Goal: Check status: Check status

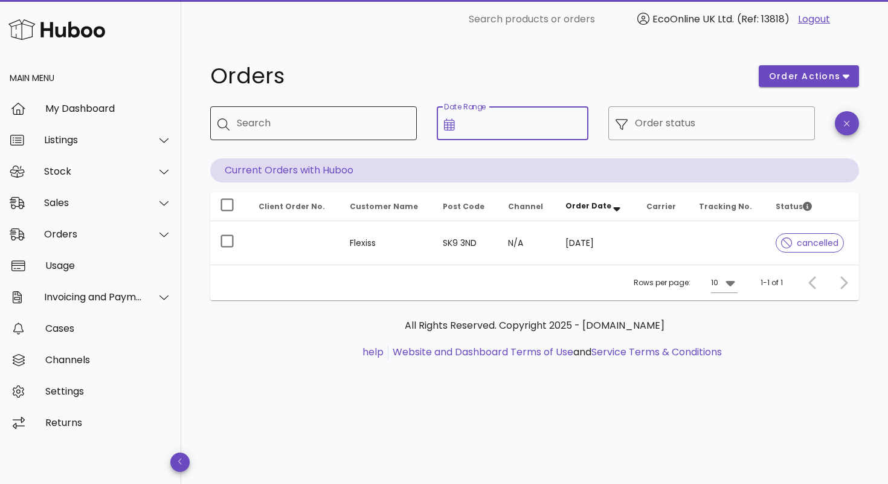
click at [366, 121] on input "Search" at bounding box center [322, 123] width 170 height 19
paste input "*******"
type input "*******"
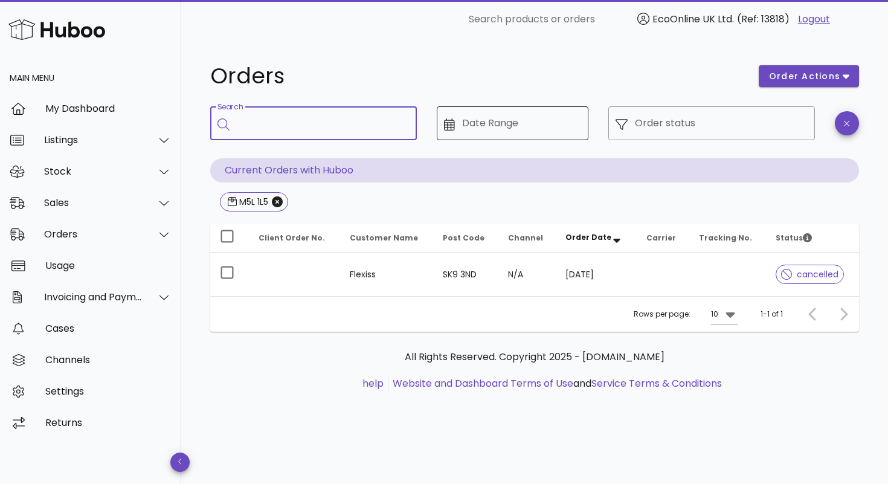
click at [507, 123] on input "Date Range" at bounding box center [521, 123] width 119 height 19
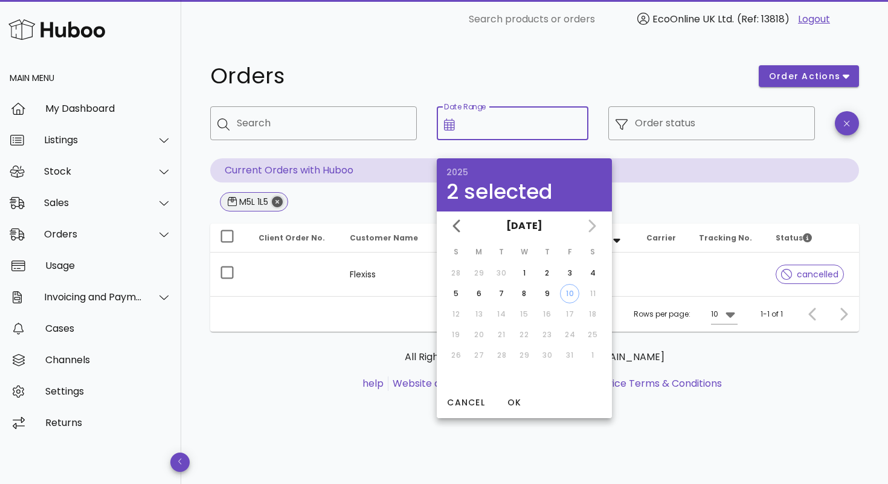
click at [278, 201] on icon "Close" at bounding box center [277, 201] width 11 height 11
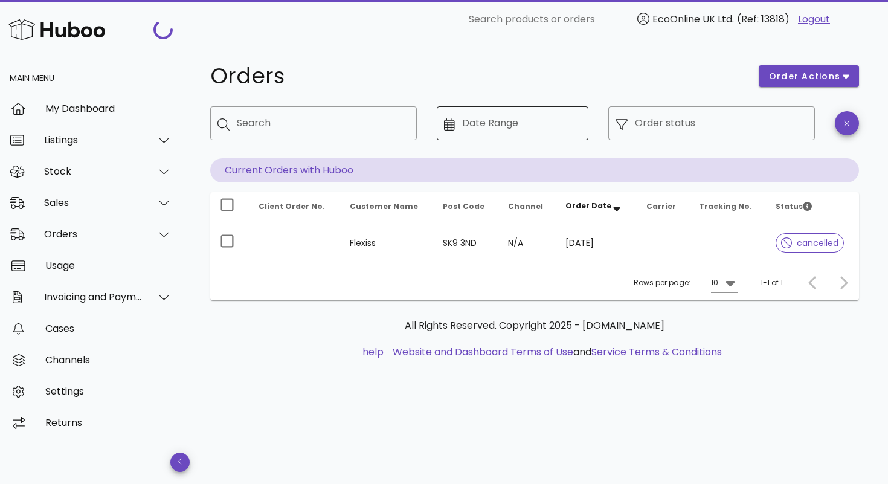
click at [547, 115] on input "Date Range" at bounding box center [521, 123] width 119 height 19
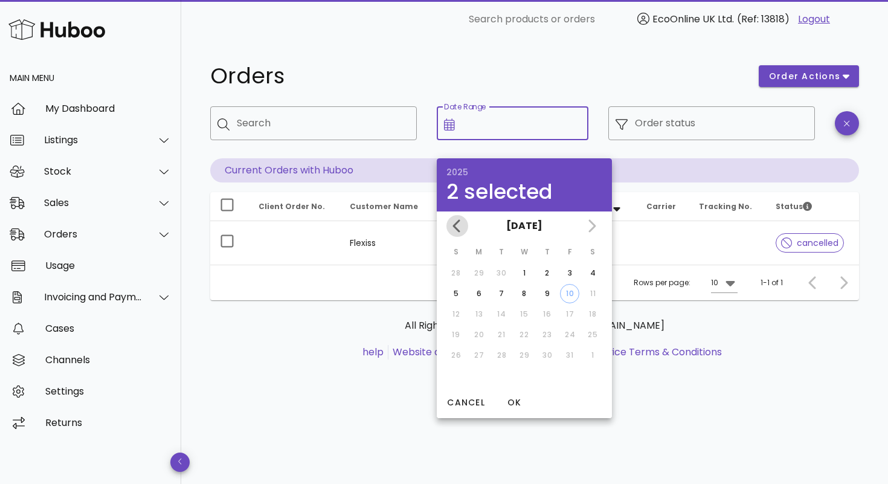
click at [454, 220] on icon "Previous month" at bounding box center [457, 226] width 15 height 15
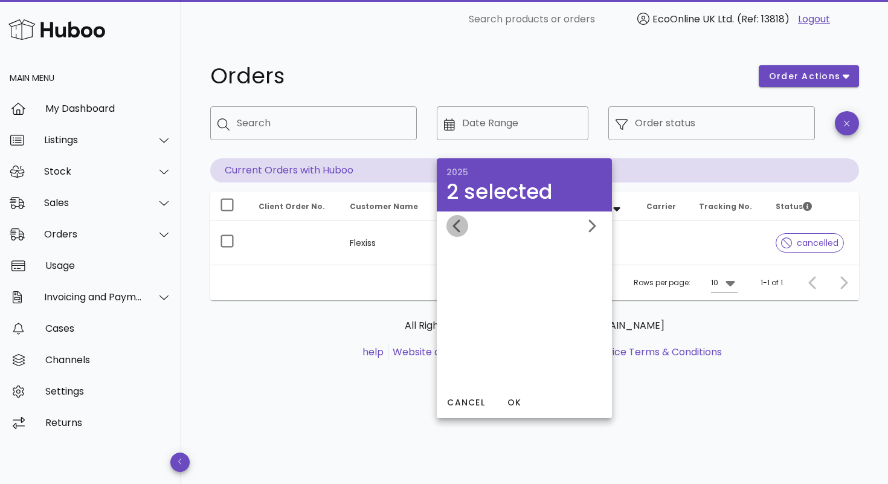
click at [454, 220] on icon "Previous month" at bounding box center [457, 226] width 15 height 15
click at [454, 220] on div "October 2025 September 2025 August 2025" at bounding box center [524, 225] width 175 height 29
click at [454, 220] on div "August 2025 July 2025" at bounding box center [524, 225] width 175 height 29
click at [454, 220] on div "July 2025" at bounding box center [524, 225] width 175 height 29
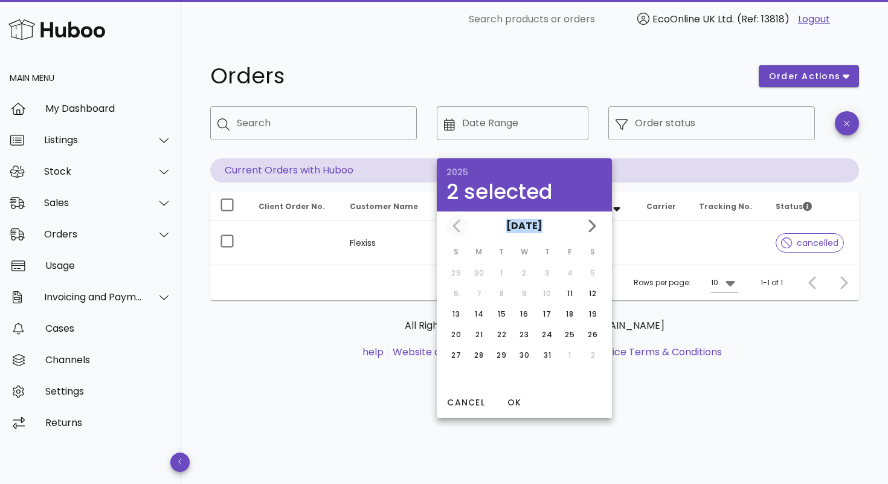
click at [454, 220] on div "July 2025" at bounding box center [524, 225] width 175 height 29
click at [453, 227] on div "July 2025" at bounding box center [524, 225] width 175 height 29
click at [454, 227] on div "July 2025" at bounding box center [524, 225] width 175 height 29
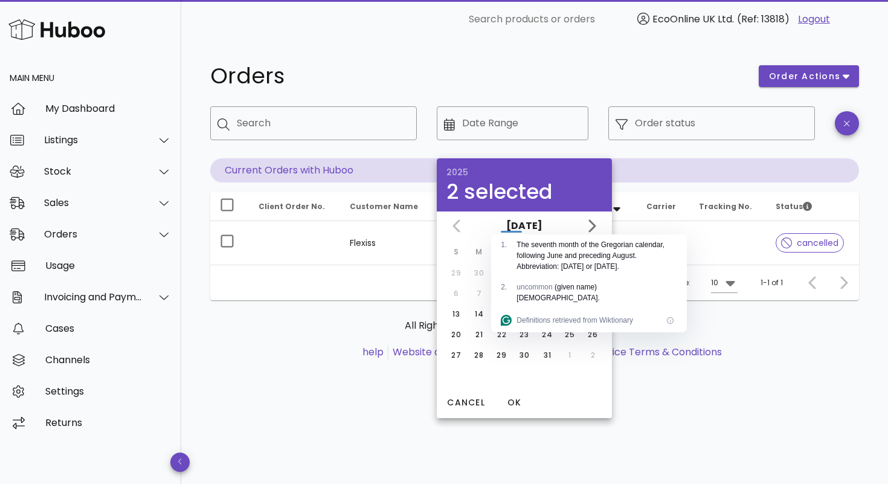
click at [321, 363] on div "All Rights Reserved. Copyright 2025 - huboo.co.uk help Website and Dashboard Te…" at bounding box center [534, 345] width 649 height 91
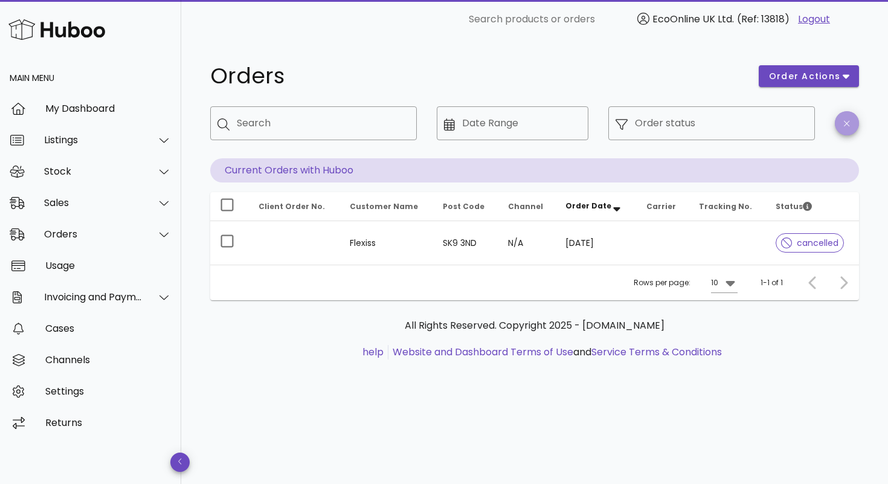
click at [854, 121] on span "button" at bounding box center [847, 123] width 24 height 9
click at [100, 240] on div "Orders" at bounding box center [93, 233] width 98 height 11
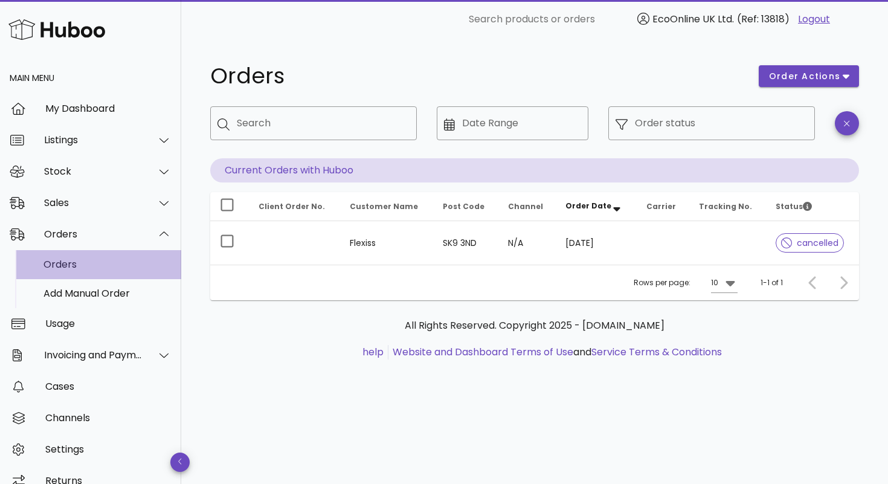
click at [92, 269] on div "Orders" at bounding box center [108, 264] width 128 height 11
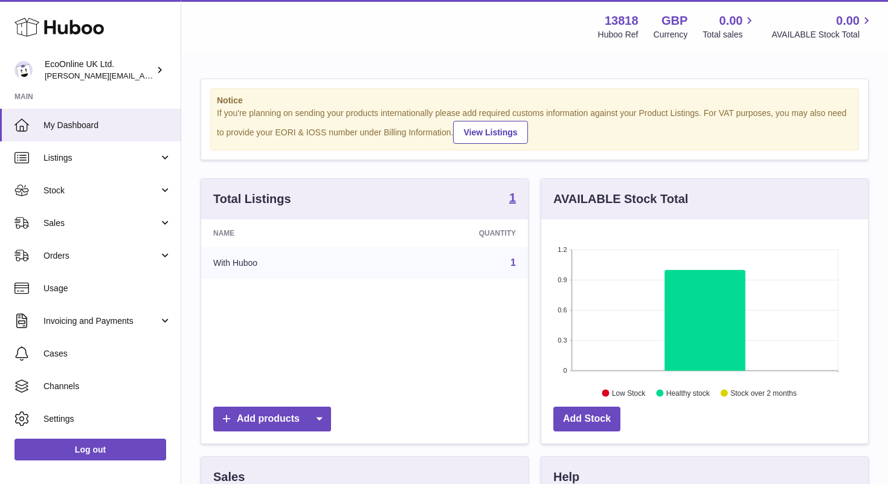
scroll to position [189, 327]
click at [102, 253] on span "Orders" at bounding box center [101, 255] width 115 height 11
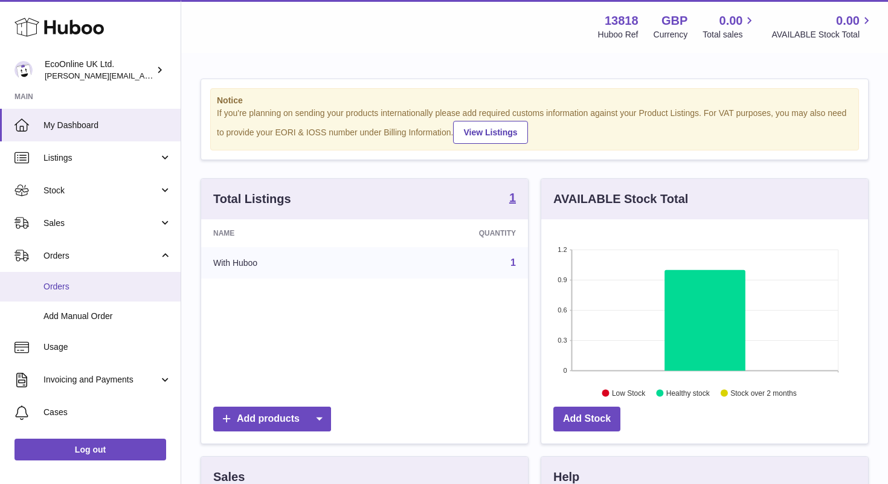
click at [92, 286] on span "Orders" at bounding box center [108, 286] width 128 height 11
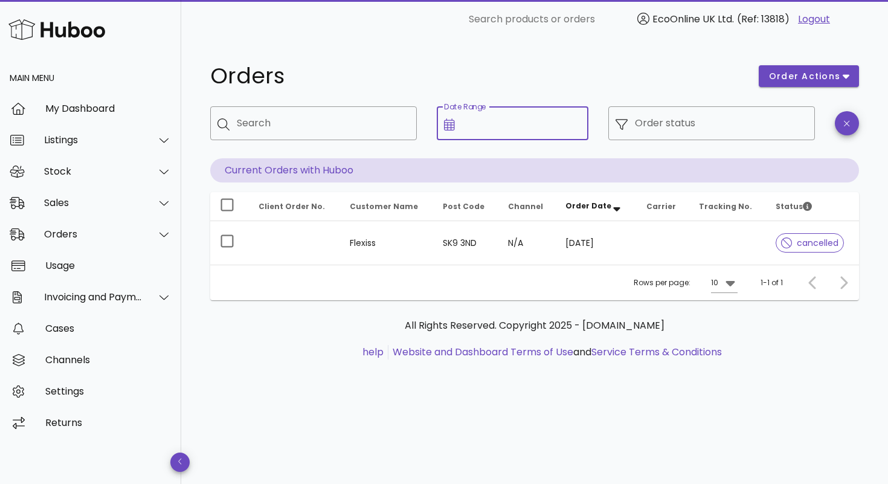
click at [515, 126] on input "Date Range" at bounding box center [521, 123] width 119 height 19
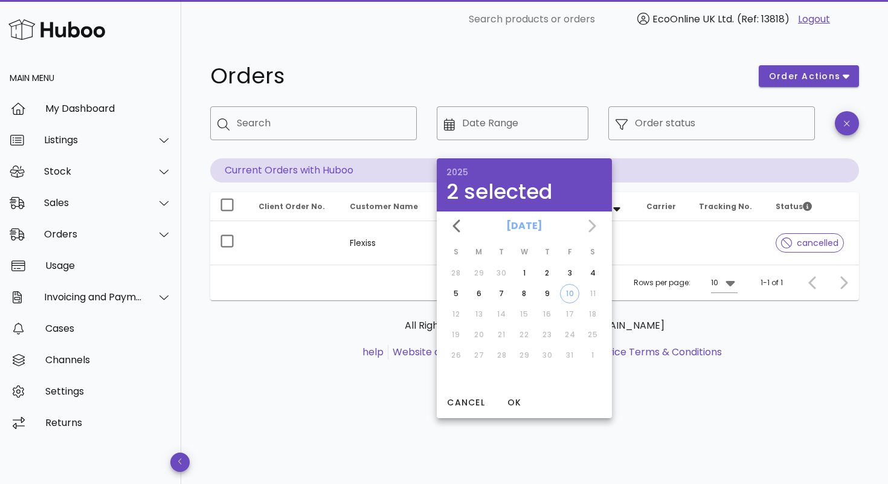
click at [528, 227] on button "[DATE]" at bounding box center [524, 226] width 46 height 24
click at [451, 410] on button "Cancel" at bounding box center [466, 403] width 48 height 22
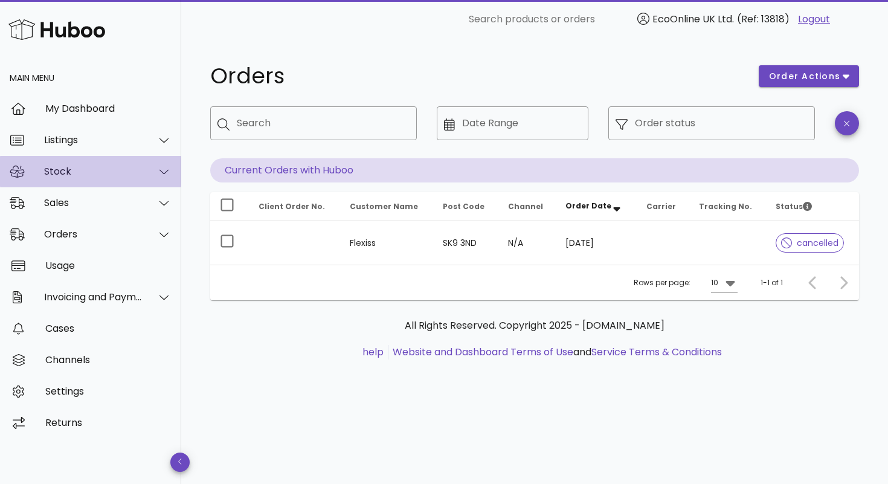
click at [157, 173] on div at bounding box center [163, 171] width 15 height 11
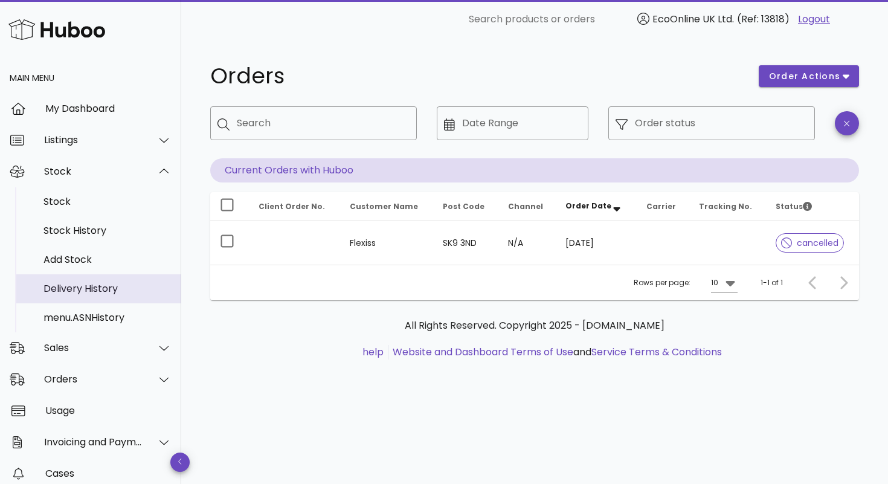
click at [143, 288] on div "Delivery History" at bounding box center [108, 288] width 128 height 11
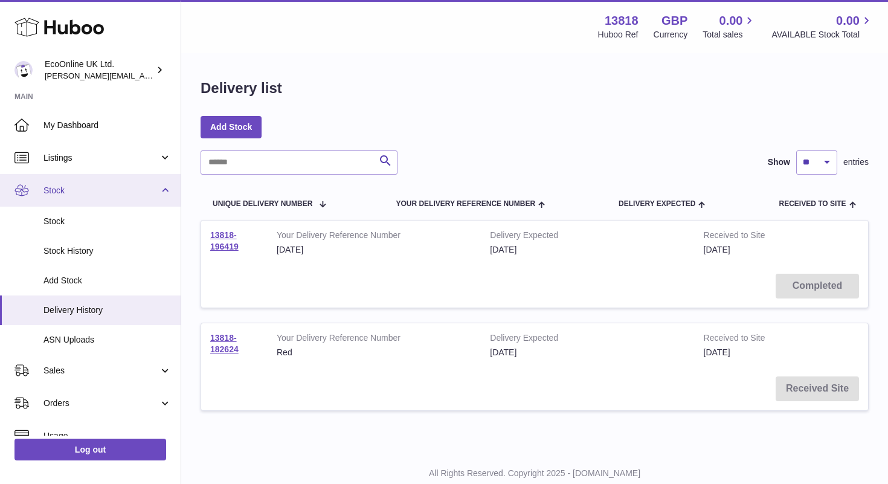
click at [159, 184] on link "Stock" at bounding box center [90, 190] width 181 height 33
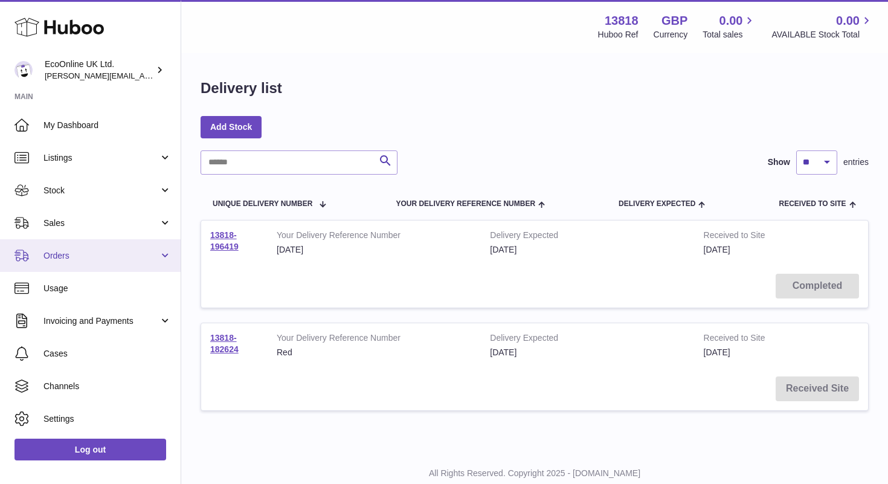
click at [164, 248] on link "Orders" at bounding box center [90, 255] width 181 height 33
